Goal: Transaction & Acquisition: Purchase product/service

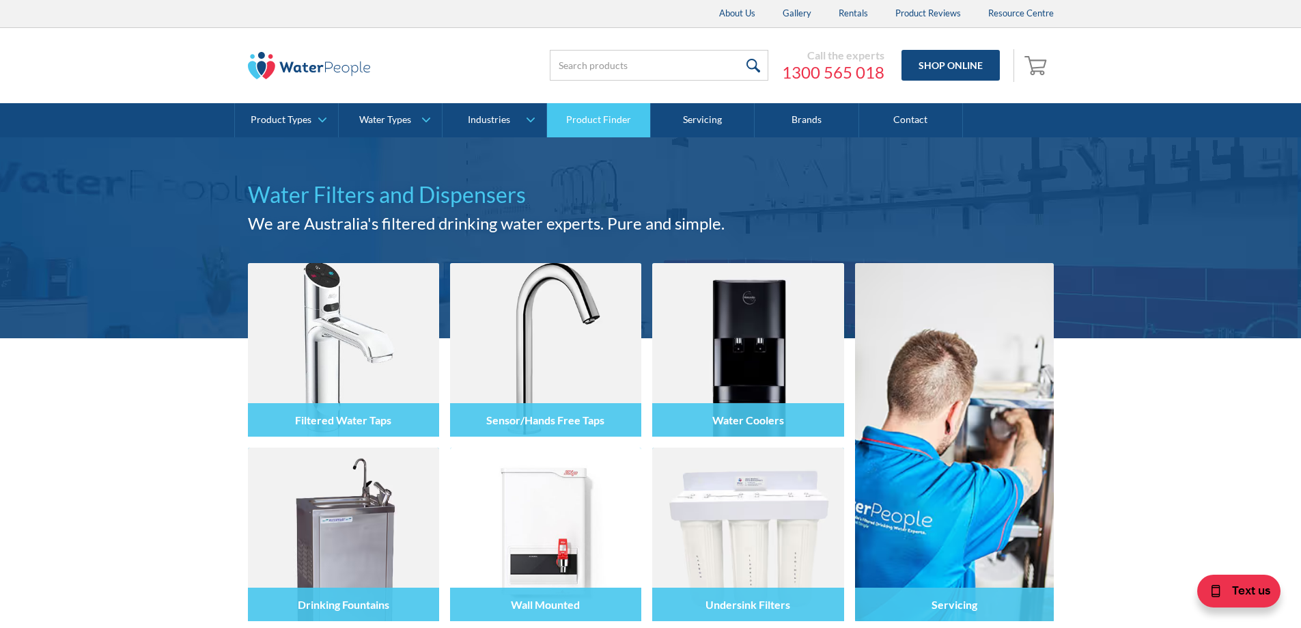
click at [566, 109] on link "Product Finder" at bounding box center [599, 120] width 104 height 34
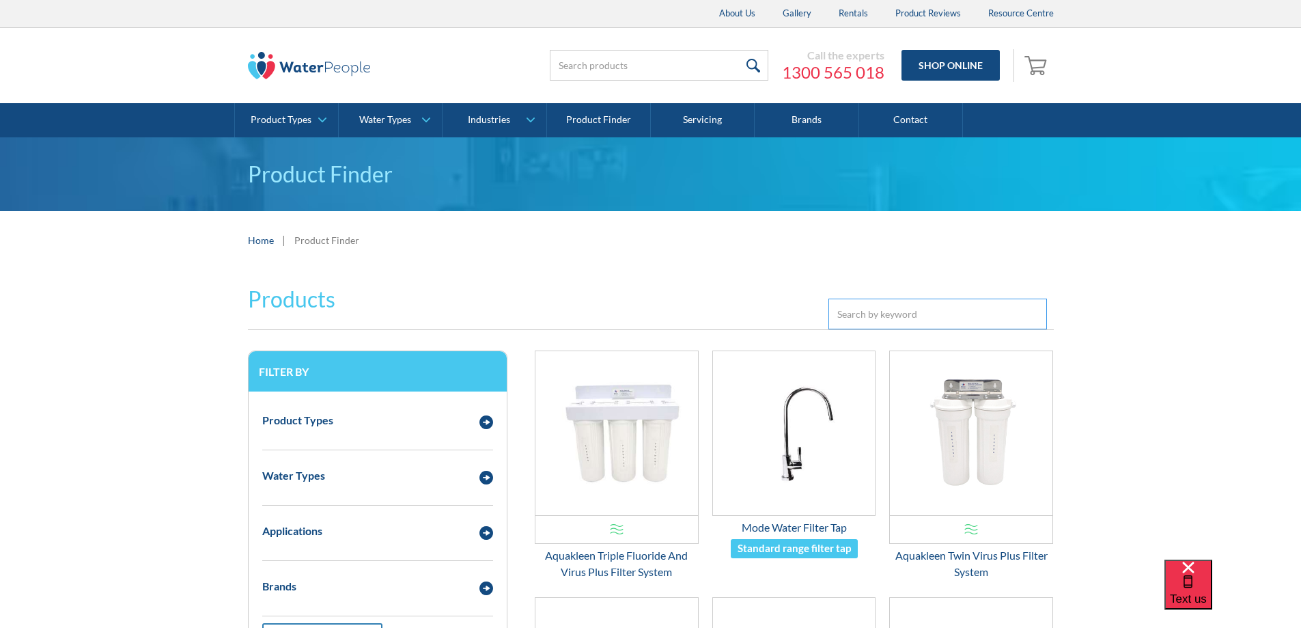
click at [844, 315] on input "Email Form 3" at bounding box center [937, 313] width 219 height 31
paste input "KSHWNC"
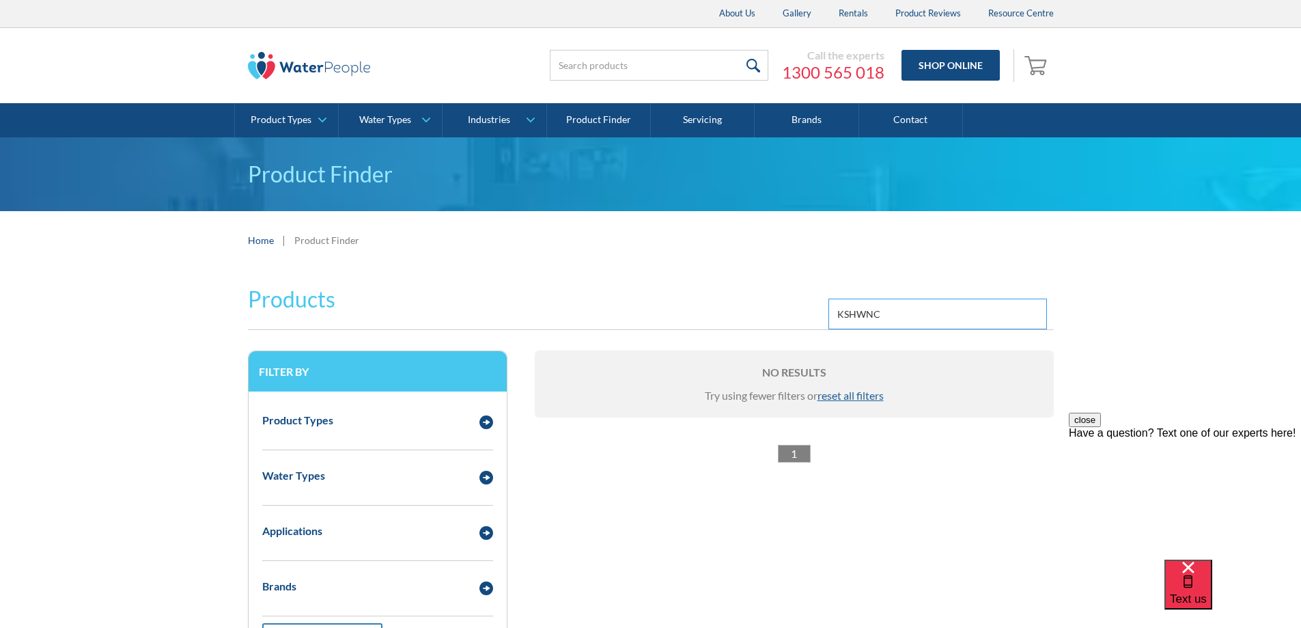
click at [917, 313] on input "KSHWNC" at bounding box center [937, 313] width 219 height 31
type input "KSHWNC"
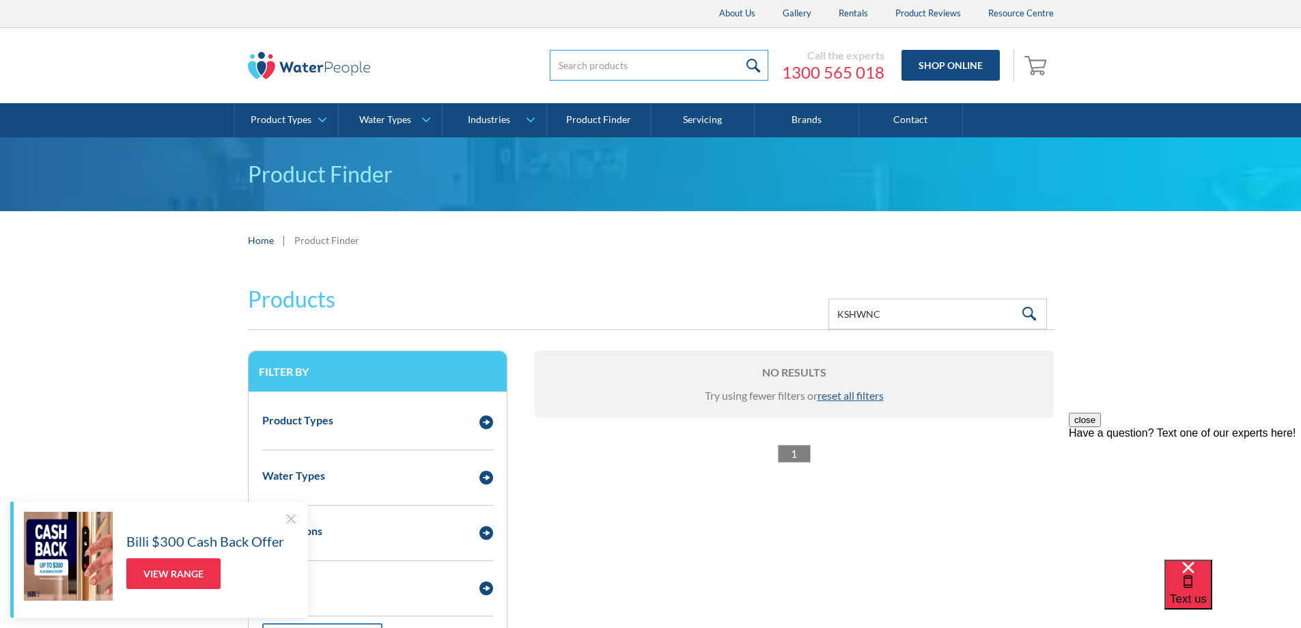
click at [645, 59] on input "search" at bounding box center [659, 65] width 219 height 31
paste input "KSHWNC"
type input "KSHWNC"
click at [739, 50] on input "submit" at bounding box center [753, 65] width 29 height 31
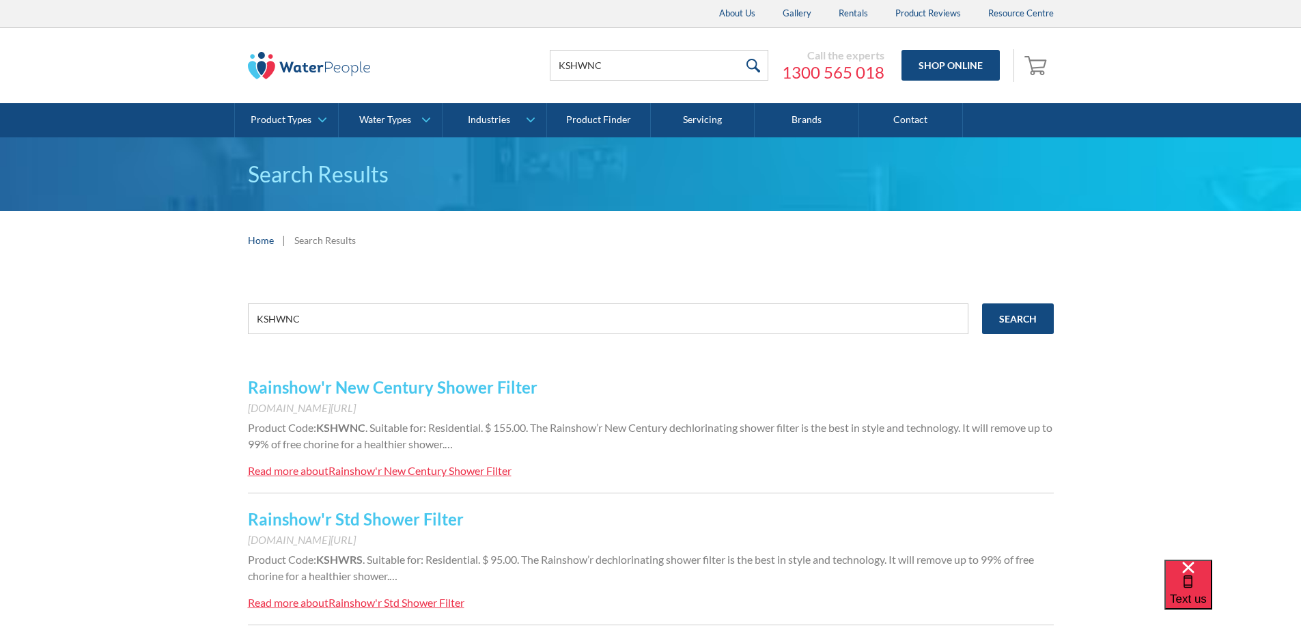
click at [481, 389] on link "Rainshow'r New Century Shower Filter" at bounding box center [393, 387] width 290 height 20
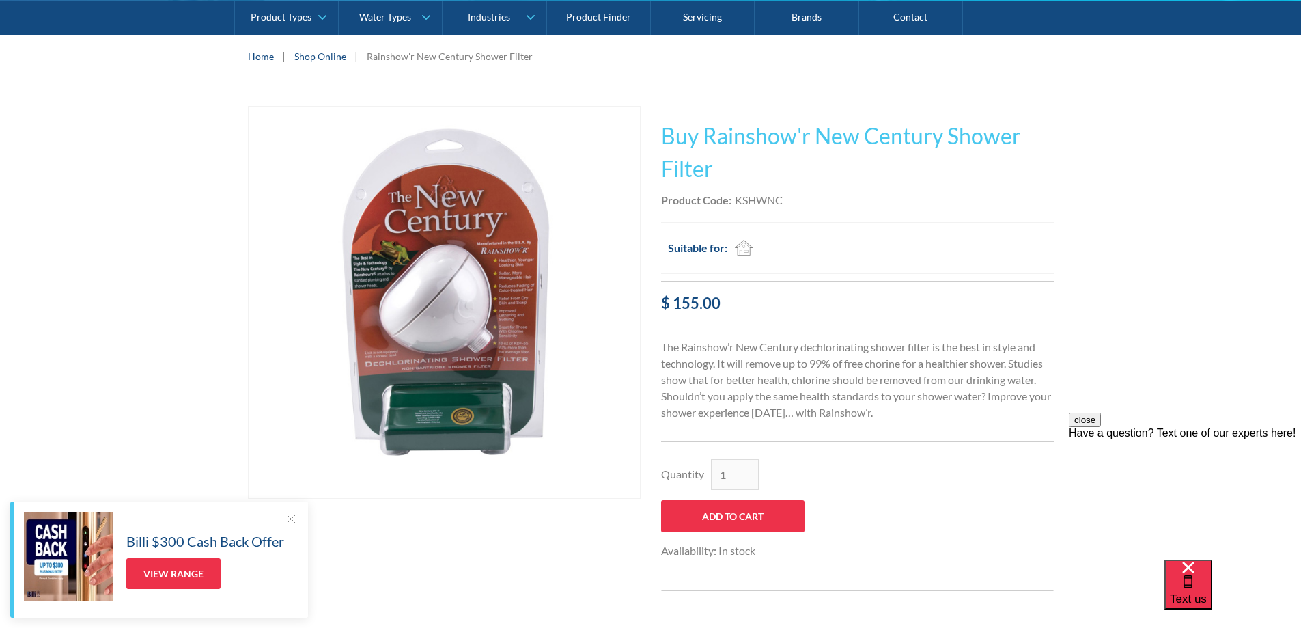
scroll to position [205, 0]
click at [287, 520] on div at bounding box center [291, 518] width 14 height 14
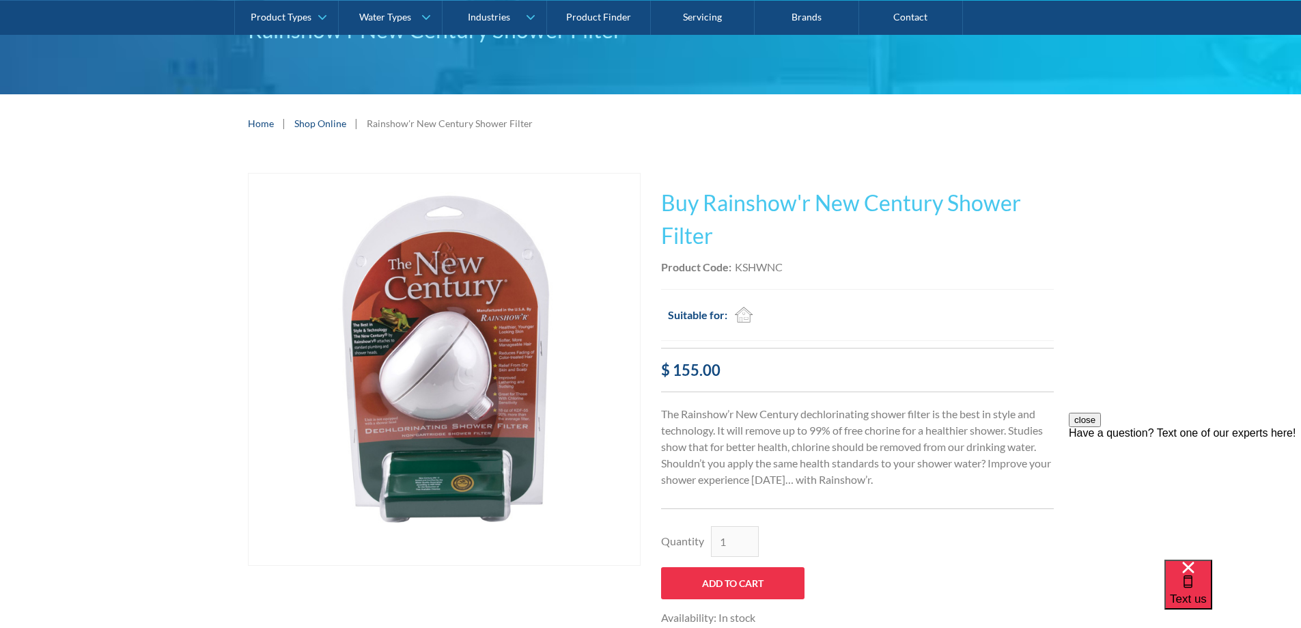
scroll to position [137, 0]
